Goal: Information Seeking & Learning: Learn about a topic

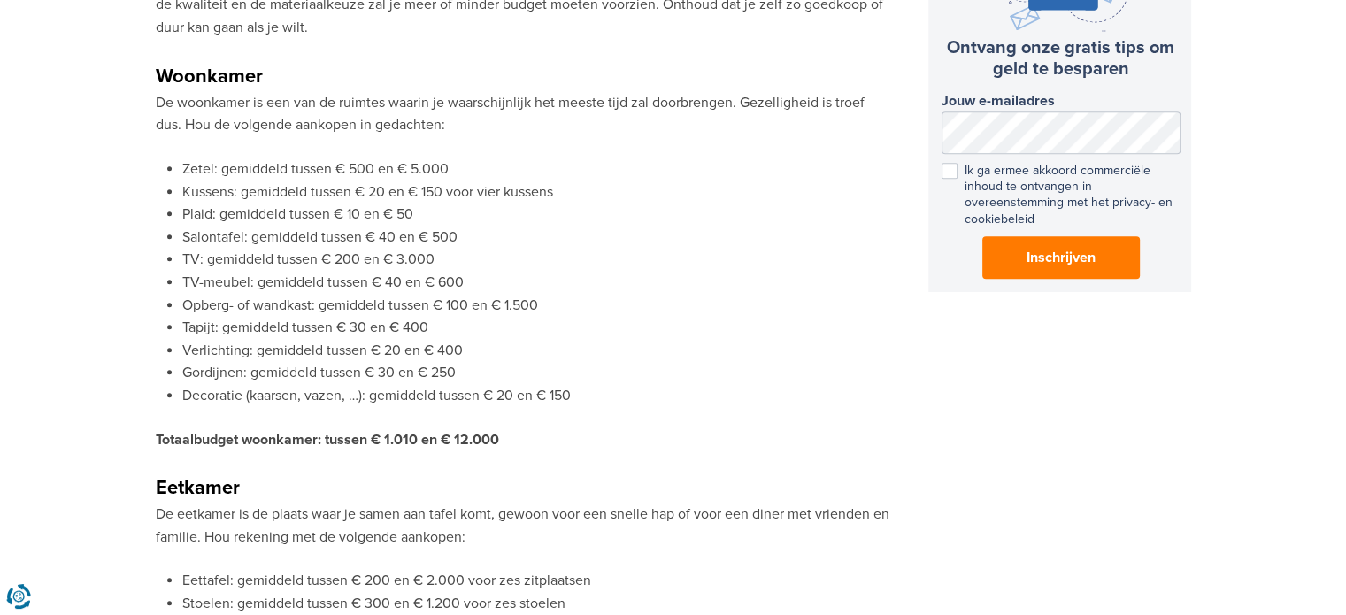
scroll to position [1161, 0]
drag, startPoint x: 522, startPoint y: 422, endPoint x: 366, endPoint y: 437, distance: 156.5
click at [432, 506] on p "De eetkamer is de plaats waar je samen aan tafel komt, gewoon voor een snelle h…" at bounding box center [523, 525] width 735 height 45
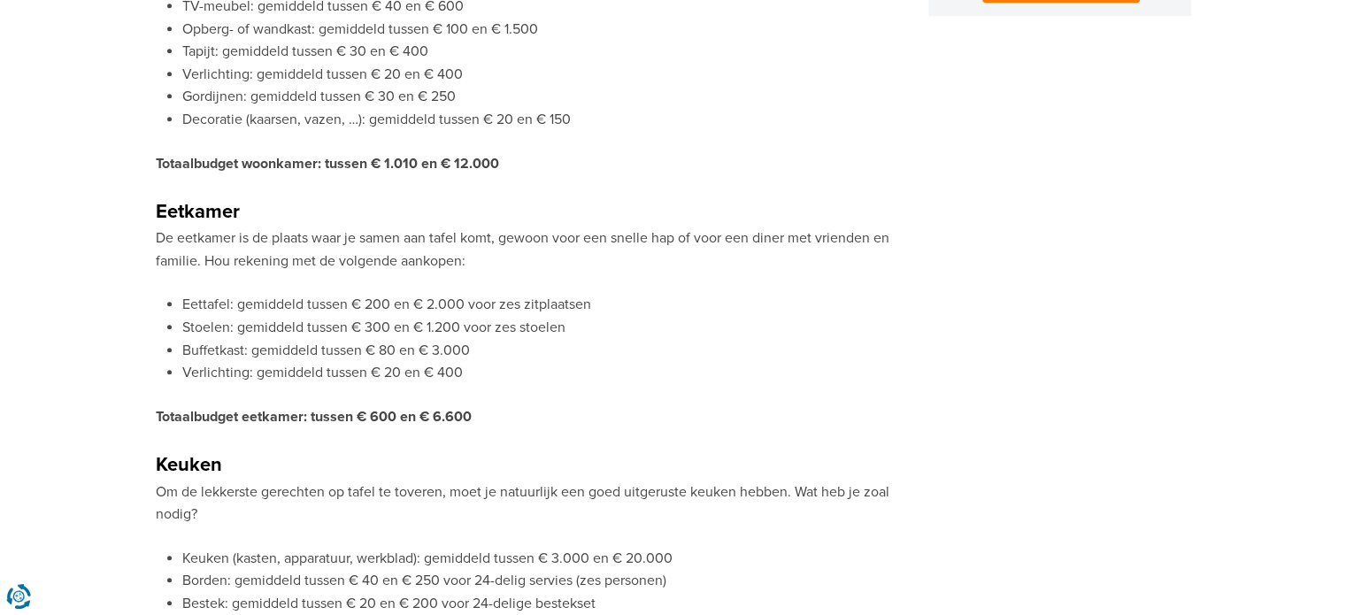
scroll to position [1434, 0]
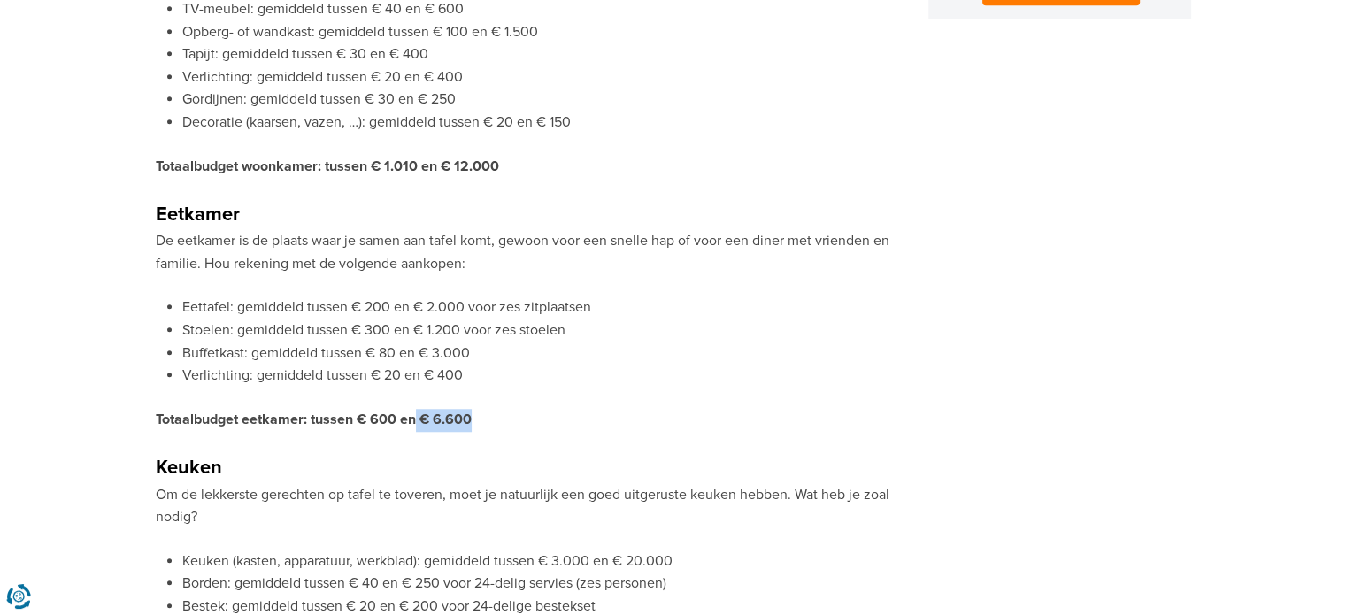
drag, startPoint x: 486, startPoint y: 423, endPoint x: 414, endPoint y: 412, distance: 72.6
click at [414, 412] on p "Totaalbudget eetkamer: tussen € 600 en € 6.600" at bounding box center [523, 420] width 735 height 23
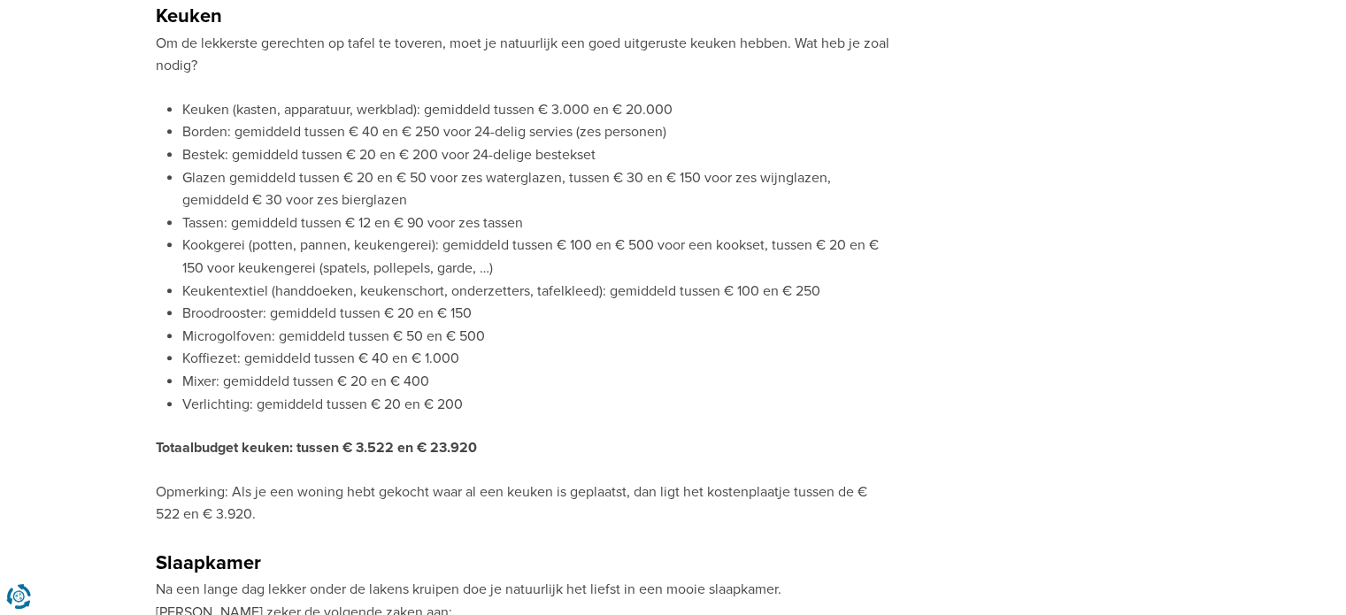
scroll to position [1894, 0]
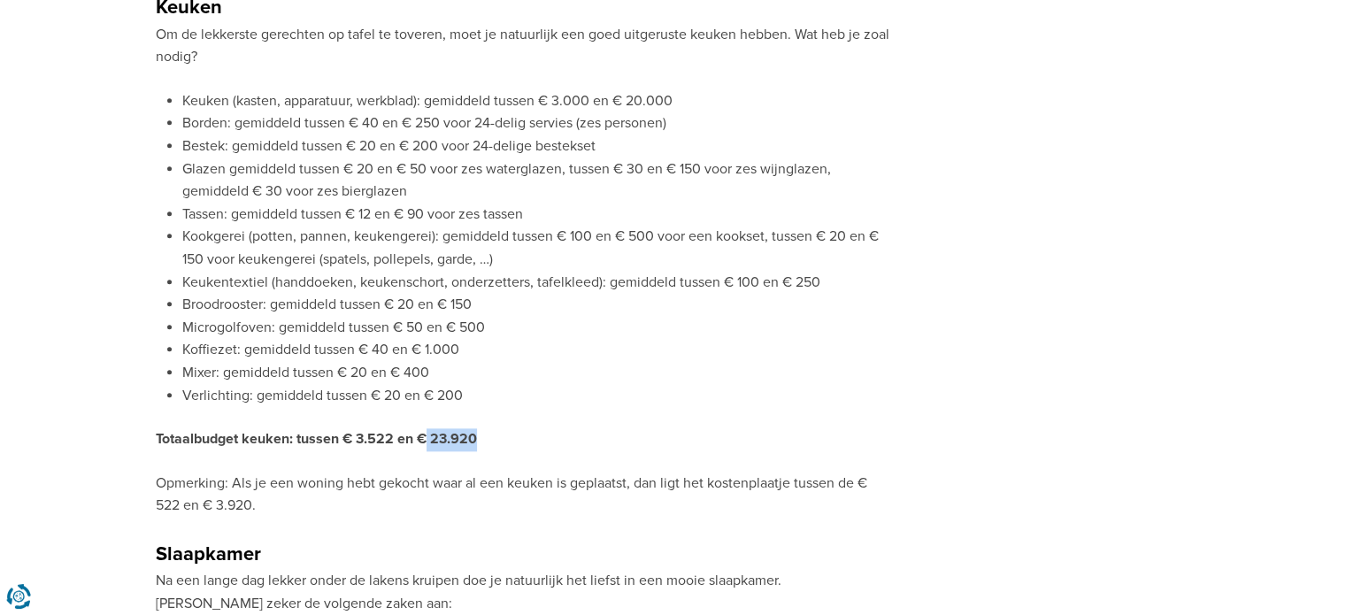
drag, startPoint x: 428, startPoint y: 435, endPoint x: 503, endPoint y: 440, distance: 74.5
click at [503, 440] on p "Totaalbudget keuken: tussen € 3.522 en € 23.920" at bounding box center [523, 439] width 735 height 23
click at [496, 367] on li "Mixer: gemiddeld tussen € 20 en € 400" at bounding box center [536, 373] width 708 height 23
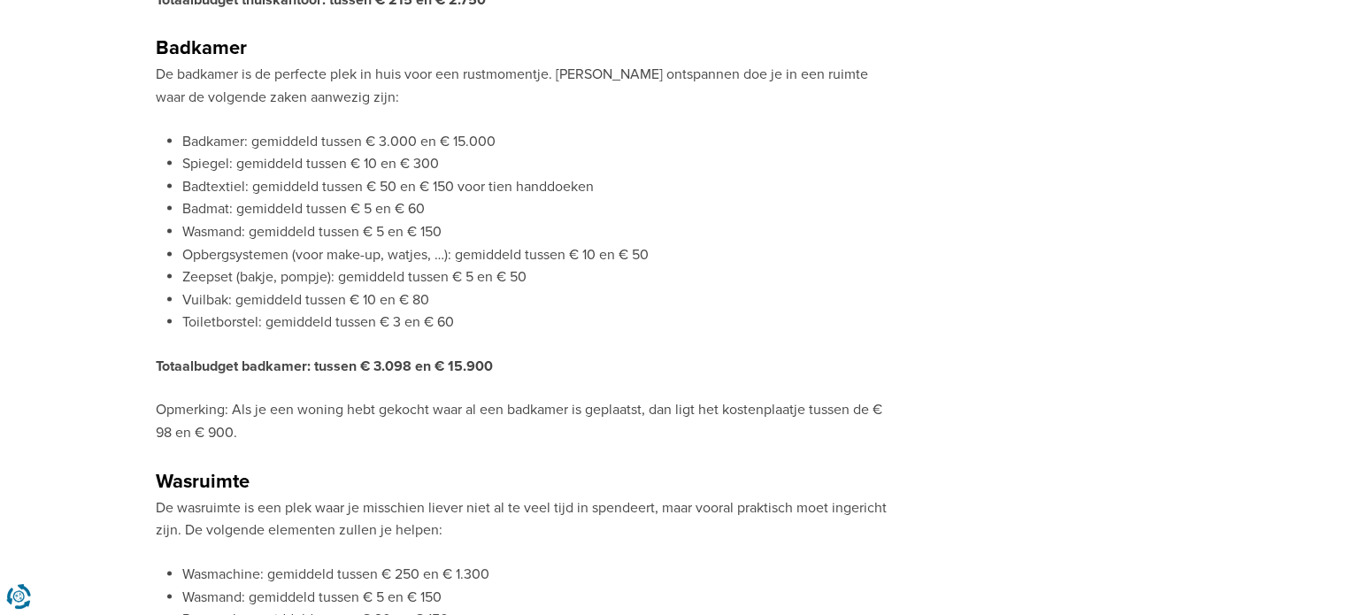
scroll to position [3590, 0]
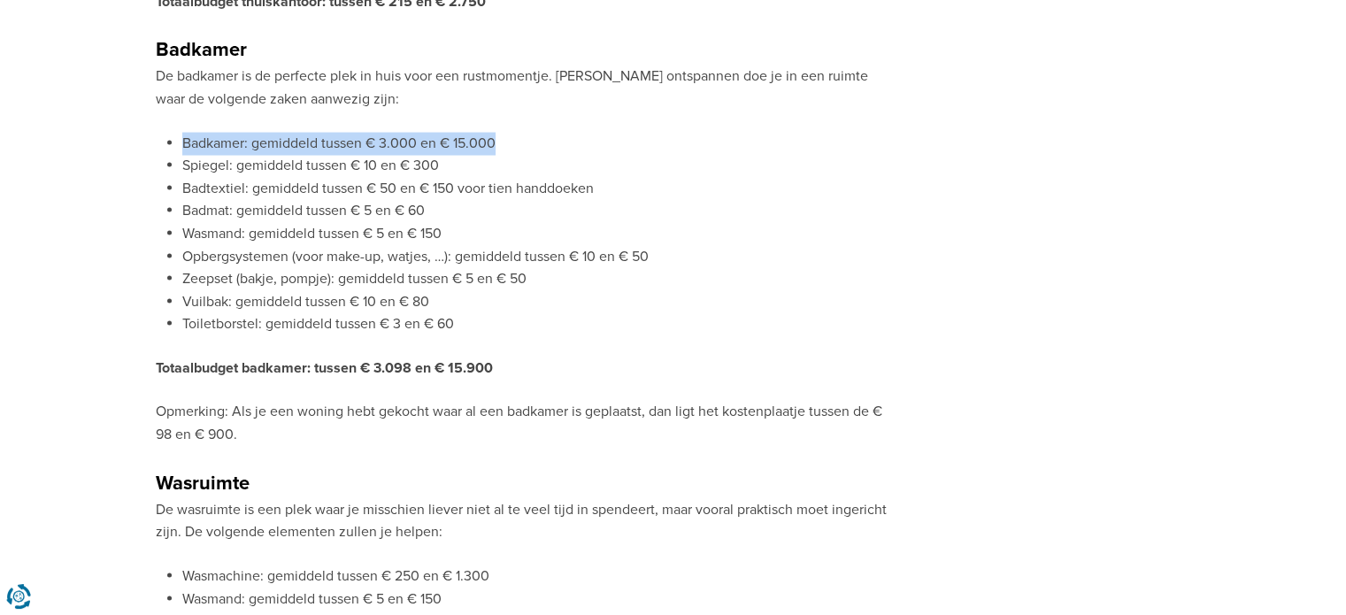
drag, startPoint x: 181, startPoint y: 132, endPoint x: 503, endPoint y: 128, distance: 322.2
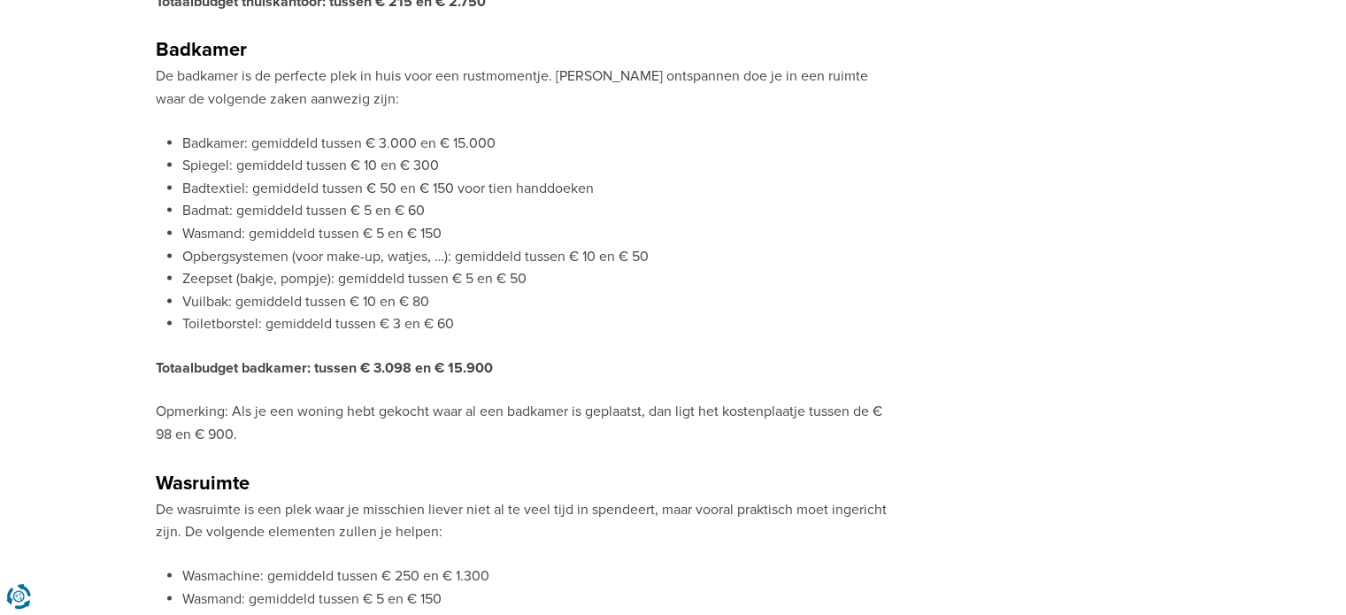
click at [351, 223] on li "Wasmand: gemiddeld tussen € 5 en € 150" at bounding box center [536, 234] width 708 height 23
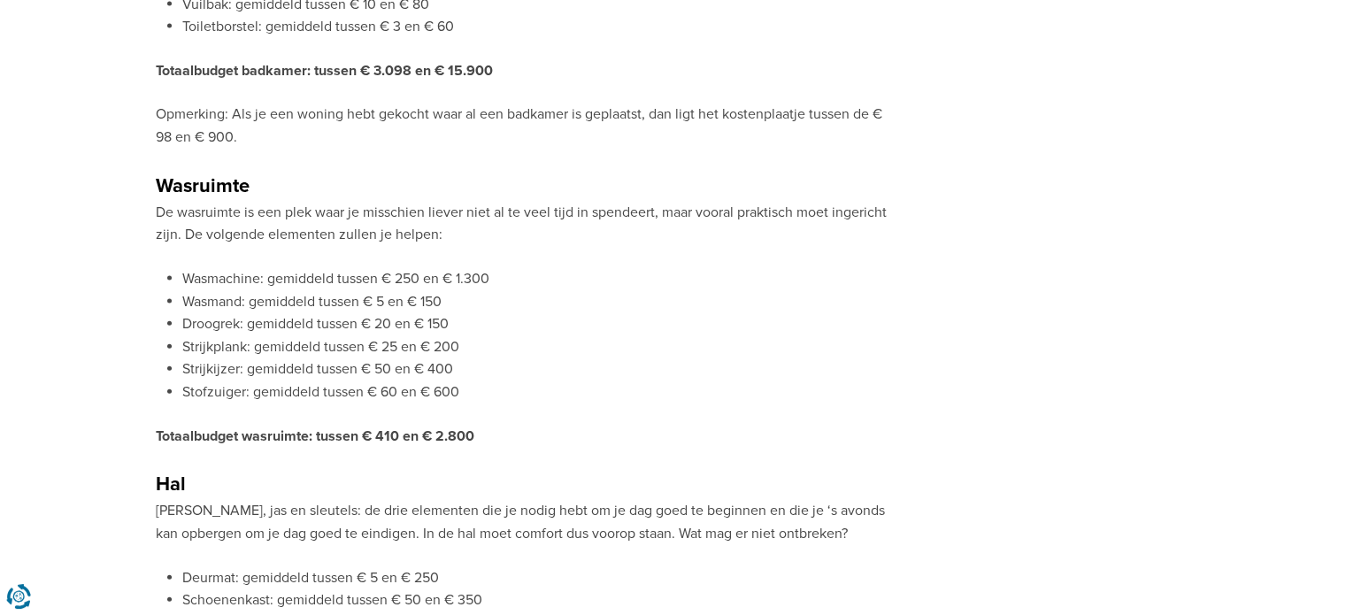
scroll to position [3888, 0]
drag, startPoint x: 384, startPoint y: 271, endPoint x: 508, endPoint y: 265, distance: 124.1
click at [499, 279] on li "Wasmachine: gemiddeld tussen € 250 en € 1.300" at bounding box center [536, 279] width 708 height 23
drag, startPoint x: 499, startPoint y: 279, endPoint x: 446, endPoint y: 280, distance: 53.1
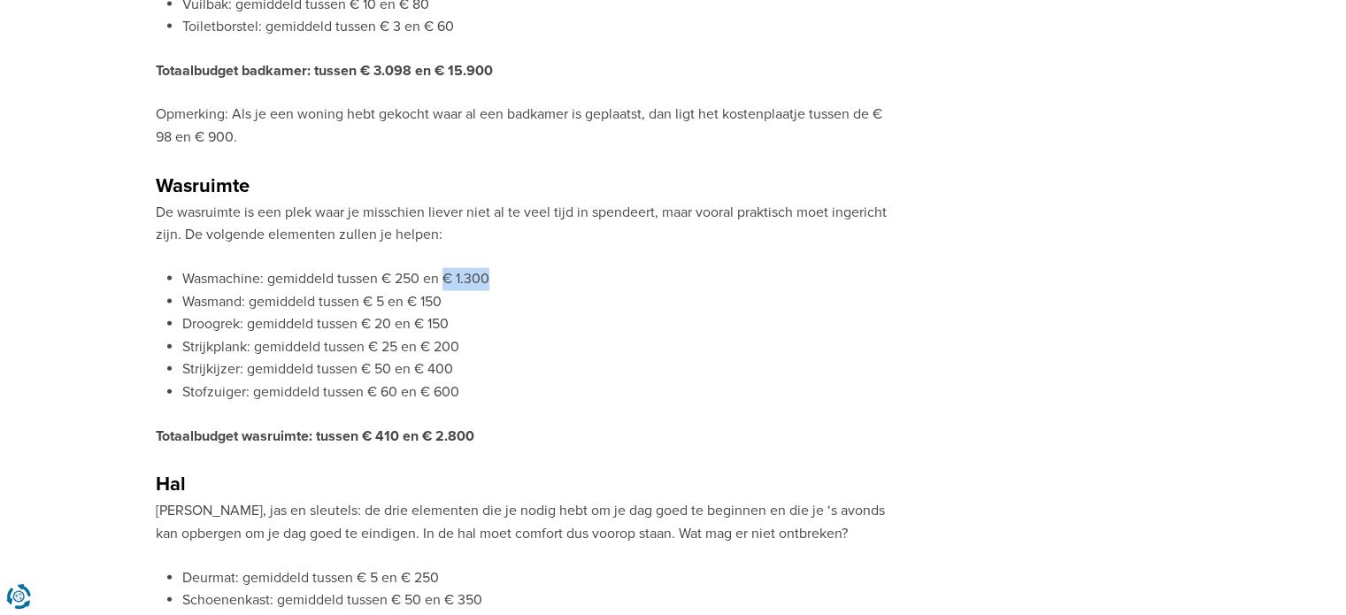
click at [446, 280] on li "Wasmachine: gemiddeld tussen € 250 en € 1.300" at bounding box center [536, 279] width 708 height 23
click at [508, 343] on li "Strijkplank: gemiddeld tussen € 25 en € 200" at bounding box center [536, 347] width 708 height 23
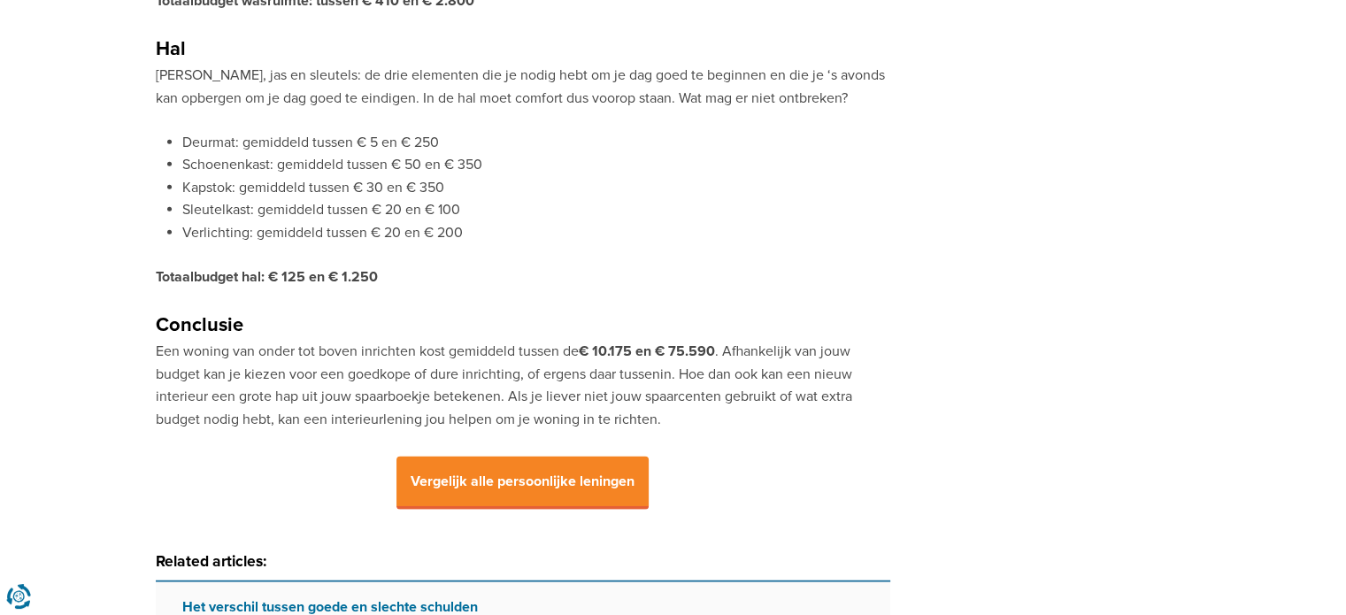
scroll to position [4322, 0]
drag, startPoint x: 592, startPoint y: 350, endPoint x: 717, endPoint y: 344, distance: 124.9
click at [717, 344] on p "Een woning van onder tot boven inrichten kost gemiddeld tussen de € 10.175 en €…" at bounding box center [523, 387] width 735 height 90
drag, startPoint x: 506, startPoint y: 351, endPoint x: 448, endPoint y: 362, distance: 59.4
click at [448, 362] on p "Een woning van onder tot boven inrichten kost gemiddeld tussen de € 10.175 en €…" at bounding box center [523, 387] width 735 height 90
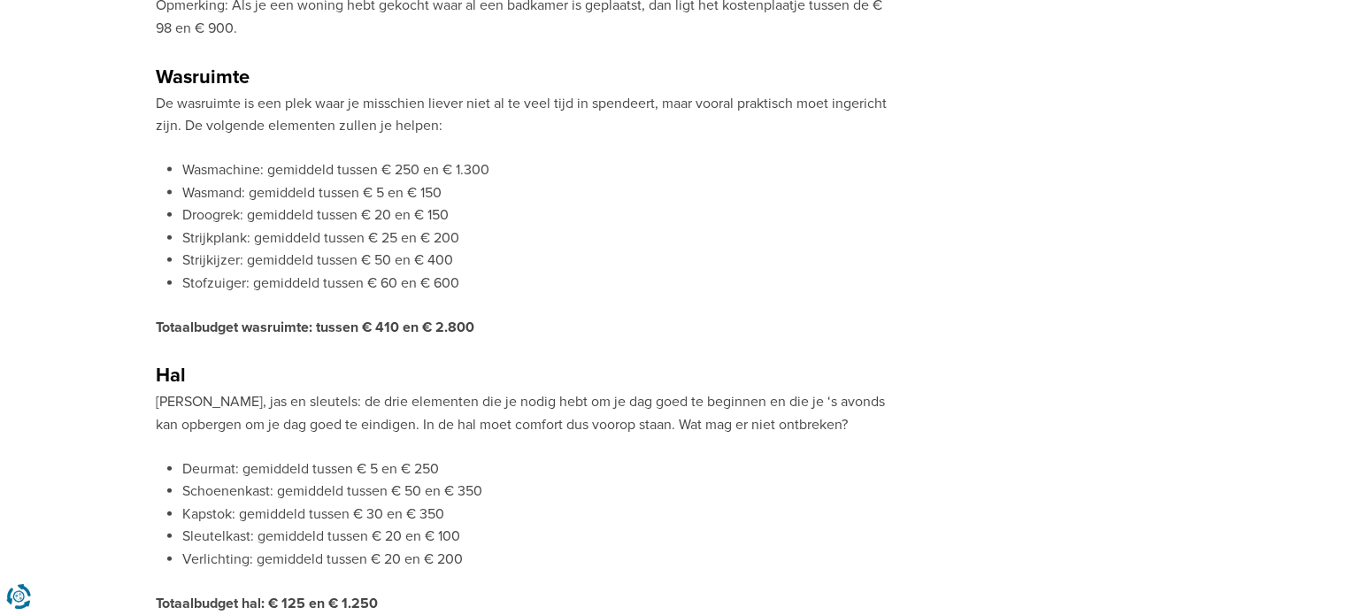
scroll to position [3992, 0]
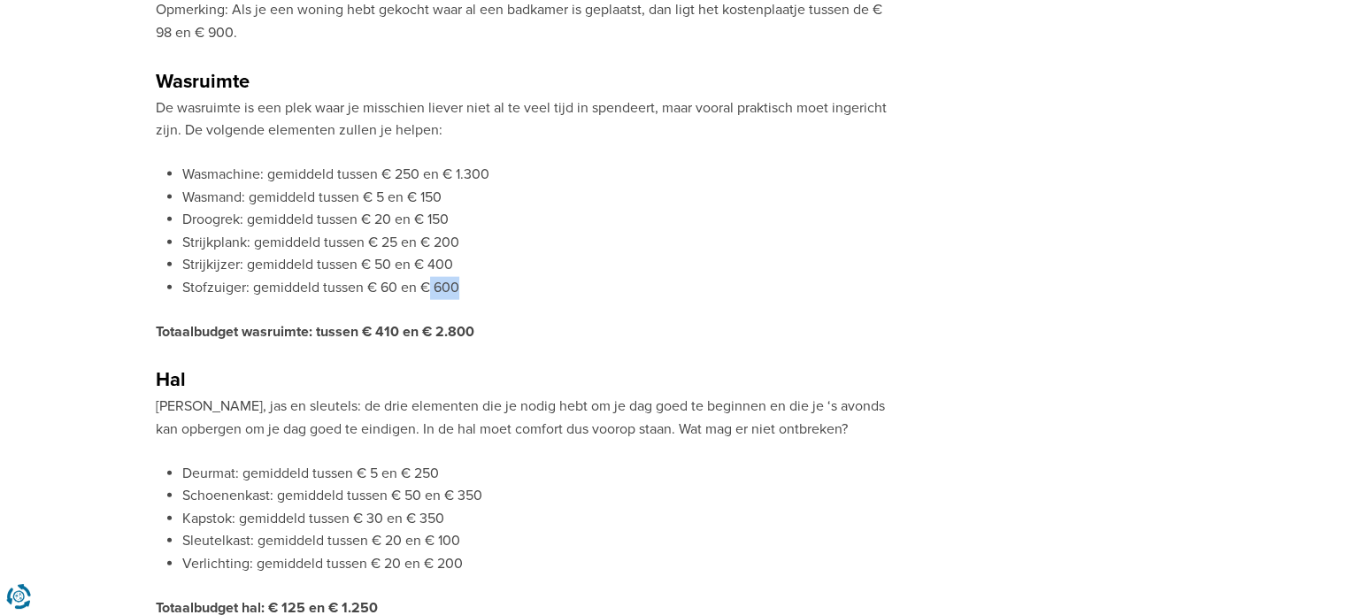
drag, startPoint x: 459, startPoint y: 283, endPoint x: 428, endPoint y: 294, distance: 31.9
click at [428, 294] on li "Stofzuiger: gemiddeld tussen € 60 en € 600" at bounding box center [536, 288] width 708 height 23
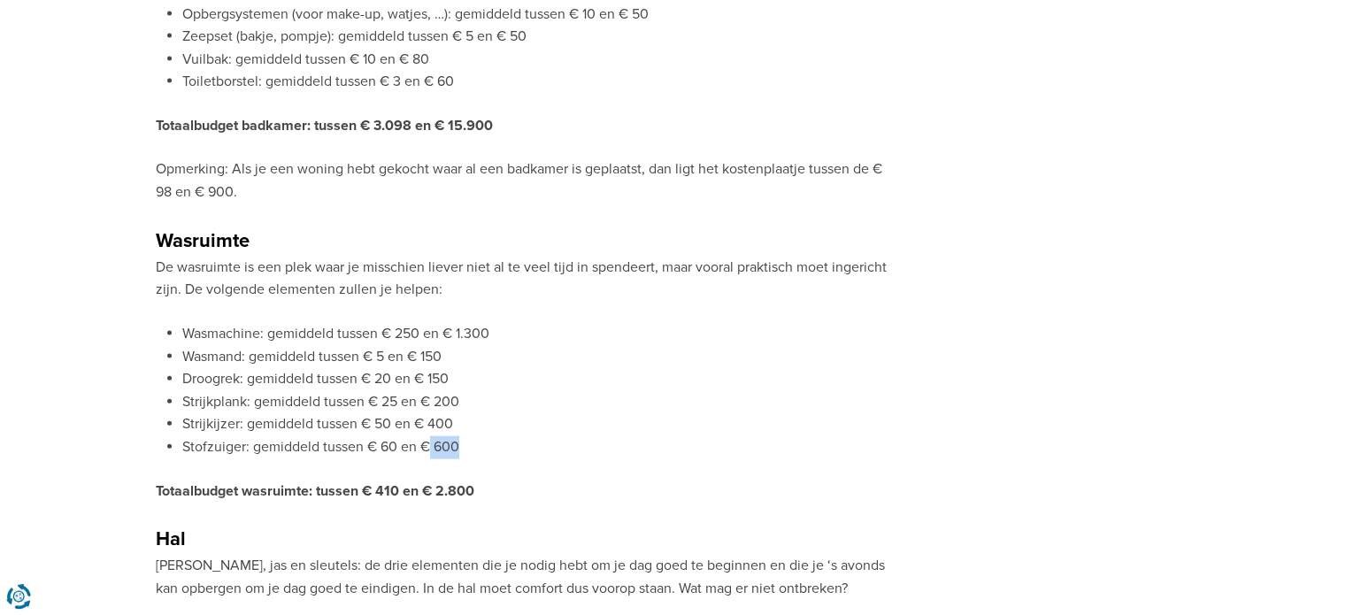
scroll to position [3831, 0]
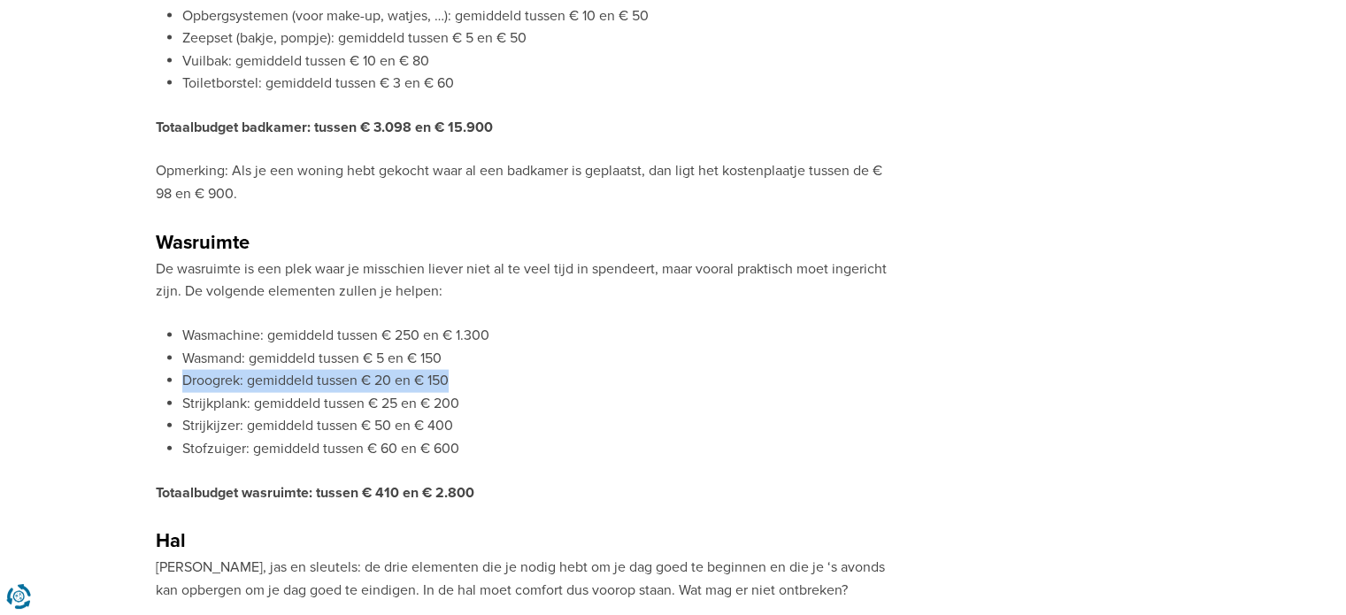
drag, startPoint x: 450, startPoint y: 371, endPoint x: 169, endPoint y: 385, distance: 280.9
click at [182, 385] on li "Droogrek: gemiddeld tussen € 20 en € 150" at bounding box center [536, 381] width 708 height 23
click at [567, 397] on li "Strijkplank: gemiddeld tussen € 25 en € 200" at bounding box center [536, 404] width 708 height 23
drag, startPoint x: 452, startPoint y: 381, endPoint x: 418, endPoint y: 374, distance: 35.1
click at [418, 374] on li "Droogrek: gemiddeld tussen € 20 en € 150" at bounding box center [536, 381] width 708 height 23
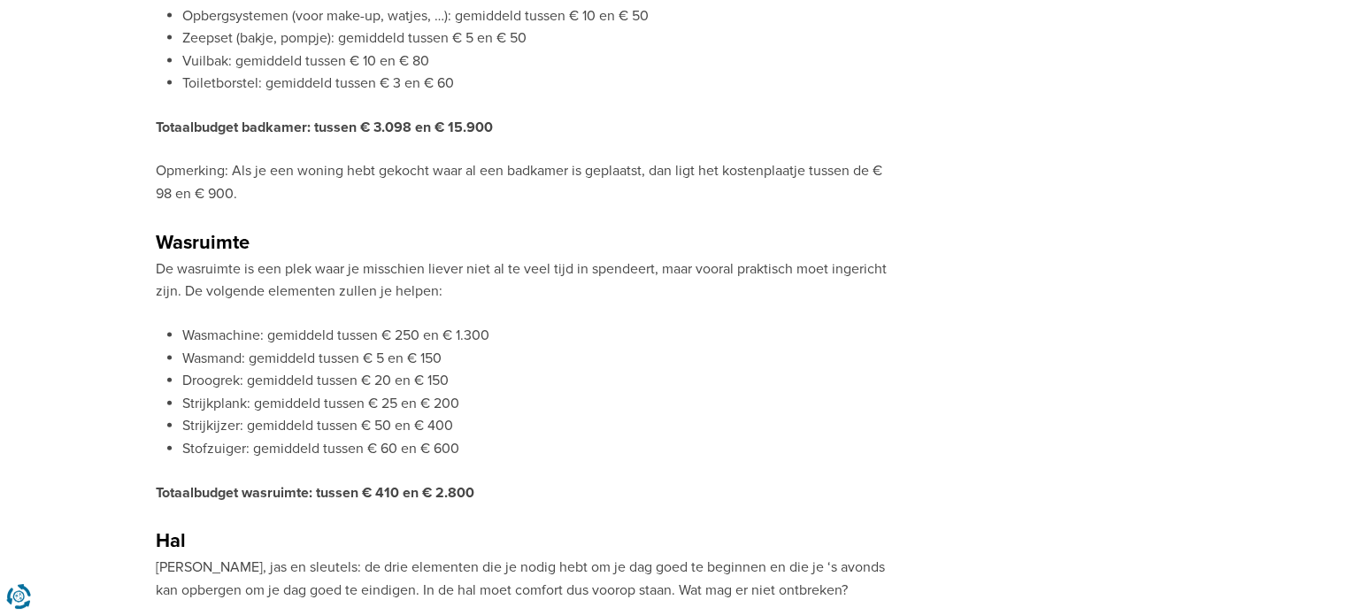
click at [765, 393] on li "Strijkplank: gemiddeld tussen € 25 en € 200" at bounding box center [536, 404] width 708 height 23
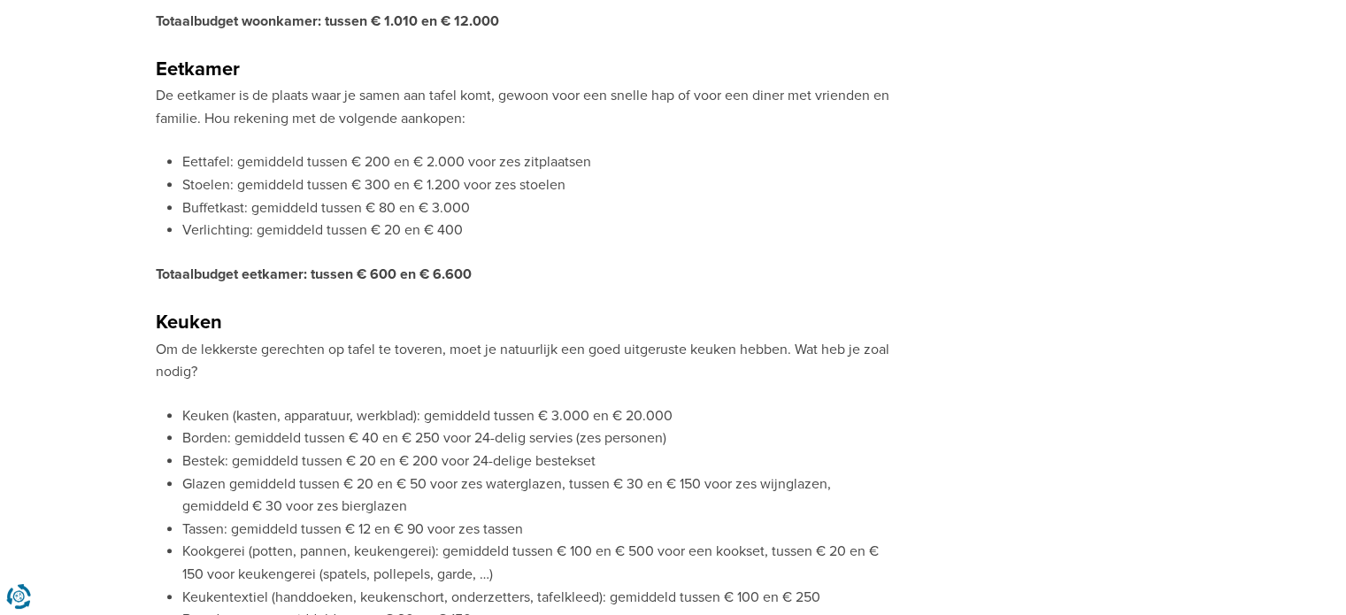
scroll to position [1517, 0]
